Goal: Transaction & Acquisition: Obtain resource

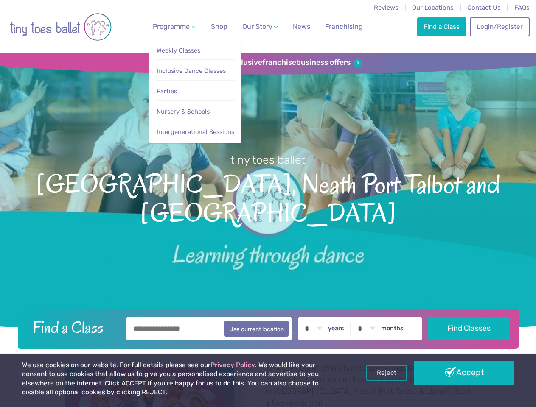
click at [172, 26] on span "Programme" at bounding box center [171, 26] width 37 height 8
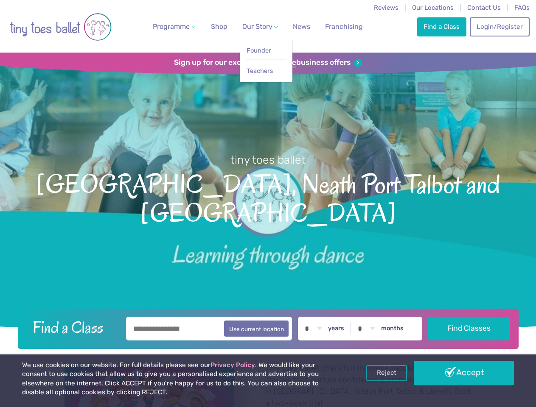
click at [252, 26] on span "Our Story" at bounding box center [257, 26] width 30 height 8
click at [268, 63] on strong "franchise" at bounding box center [279, 62] width 34 height 9
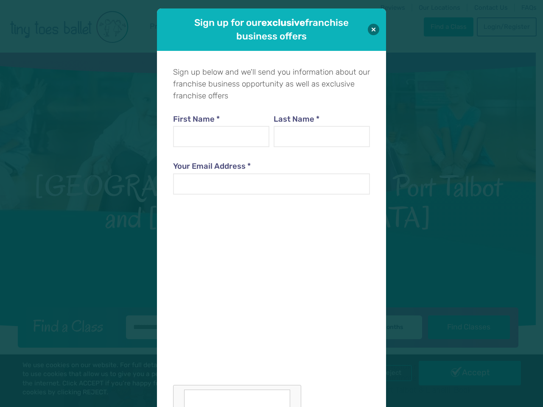
click at [387, 373] on div "Sign up for our exclusive franchise business offers Sign up below and we'll sen…" at bounding box center [271, 203] width 543 height 407
click at [464, 373] on div "Sign up for our exclusive franchise business offers Sign up below and we'll sen…" at bounding box center [271, 203] width 543 height 407
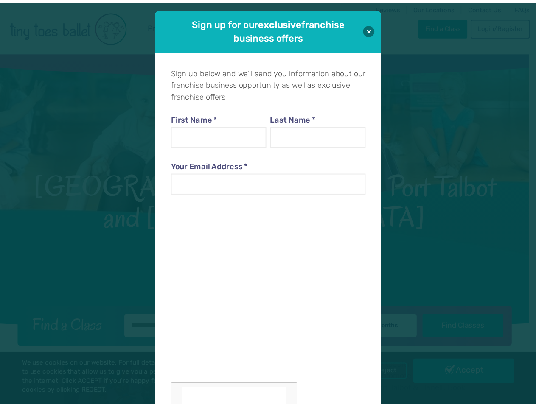
scroll to position [8, 0]
